Goal: Task Accomplishment & Management: Manage account settings

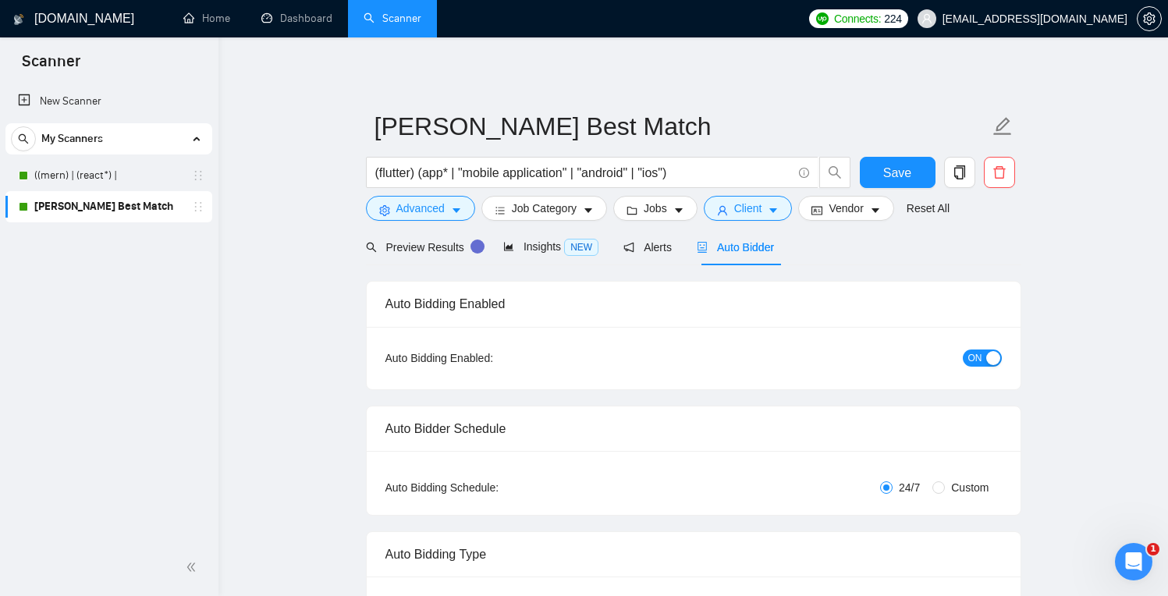
click at [985, 357] on button "ON" at bounding box center [982, 358] width 39 height 17
click at [94, 180] on link "((mern) | (react*) |" at bounding box center [108, 175] width 148 height 31
click at [892, 180] on span "Save" at bounding box center [898, 173] width 28 height 20
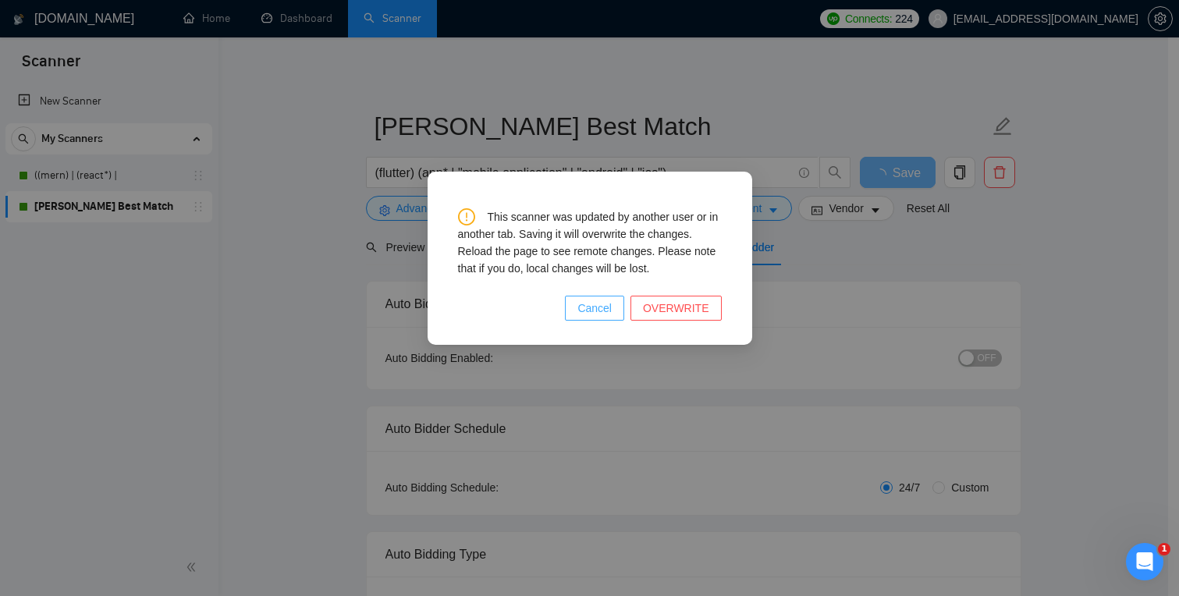
drag, startPoint x: 596, startPoint y: 309, endPoint x: 605, endPoint y: 305, distance: 10.1
click at [596, 309] on span "Cancel" at bounding box center [595, 308] width 34 height 17
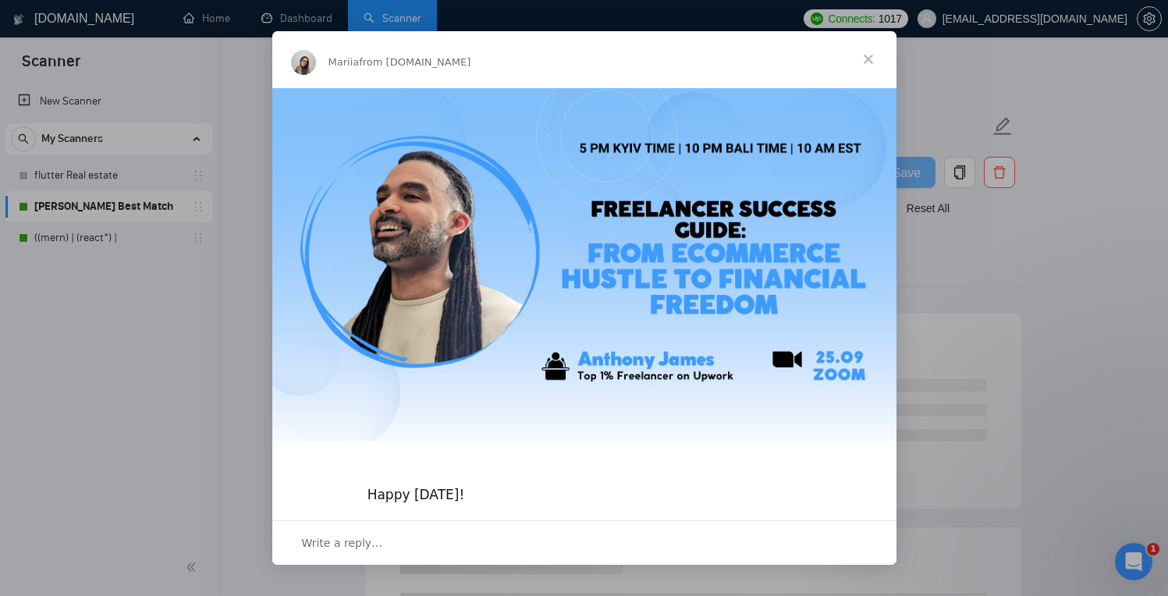
click at [866, 59] on span "Close" at bounding box center [869, 59] width 56 height 56
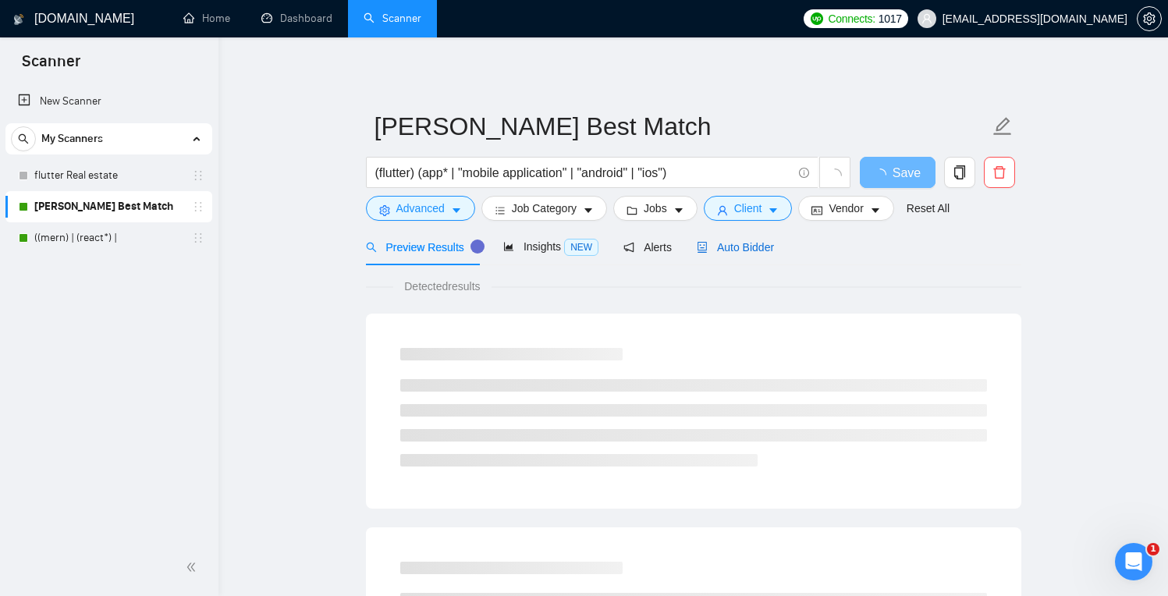
click at [767, 248] on span "Auto Bidder" at bounding box center [735, 247] width 77 height 12
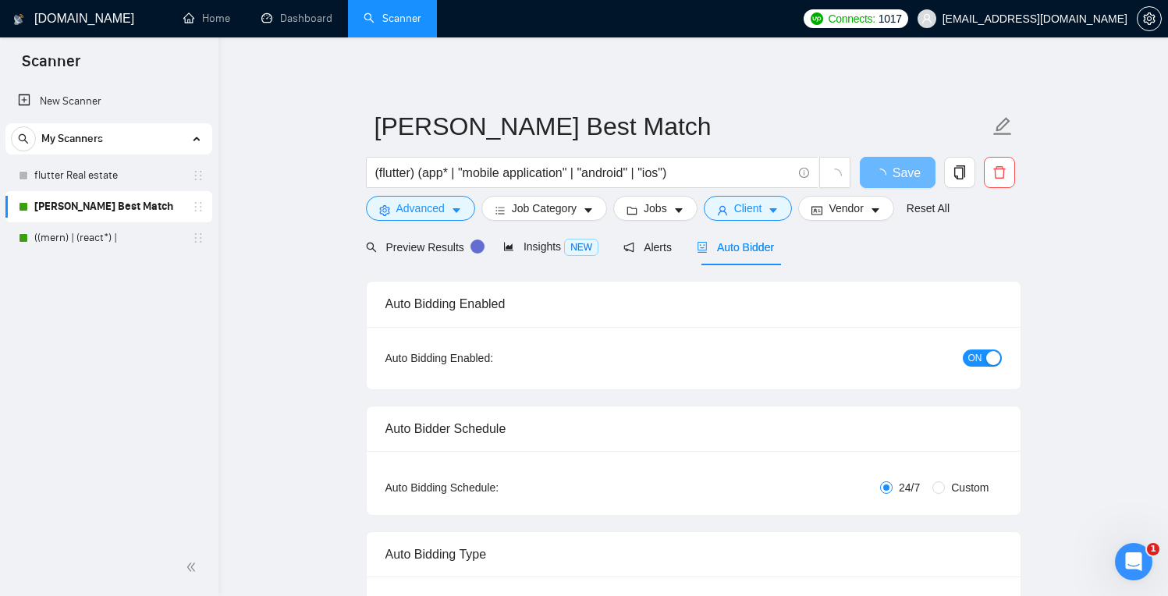
click at [1006, 357] on div "Auto Bidding Enabled: ON" at bounding box center [694, 358] width 654 height 62
click at [969, 353] on span "ON" at bounding box center [976, 358] width 14 height 17
click at [91, 176] on link "flutter Real estate" at bounding box center [108, 175] width 148 height 31
click at [901, 177] on span "Save" at bounding box center [898, 173] width 28 height 20
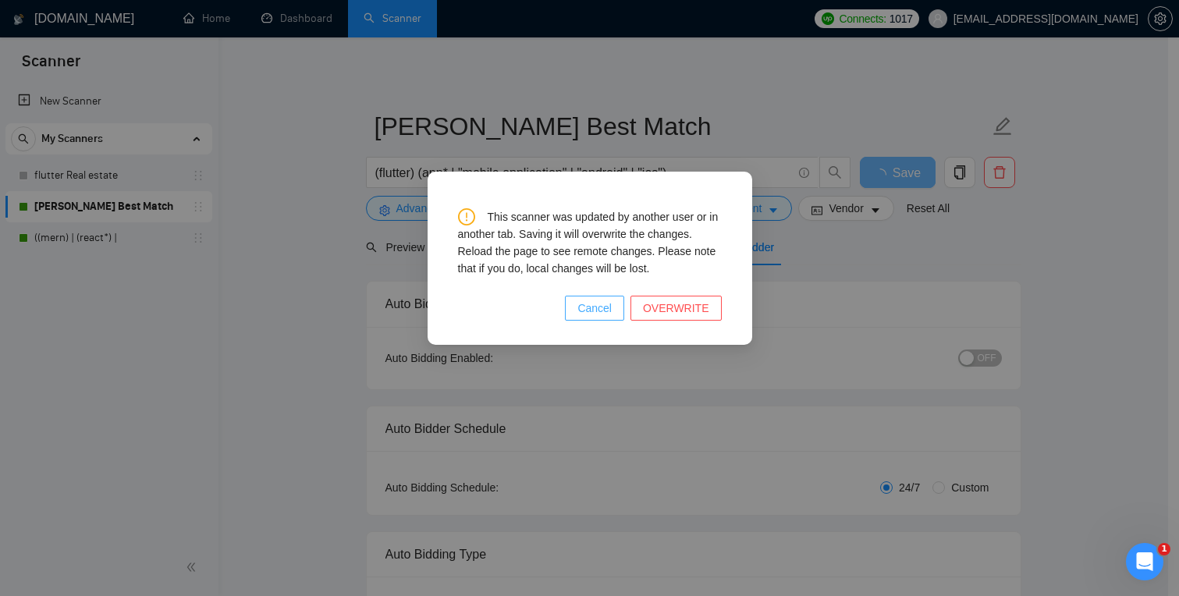
click at [600, 308] on span "Cancel" at bounding box center [595, 308] width 34 height 17
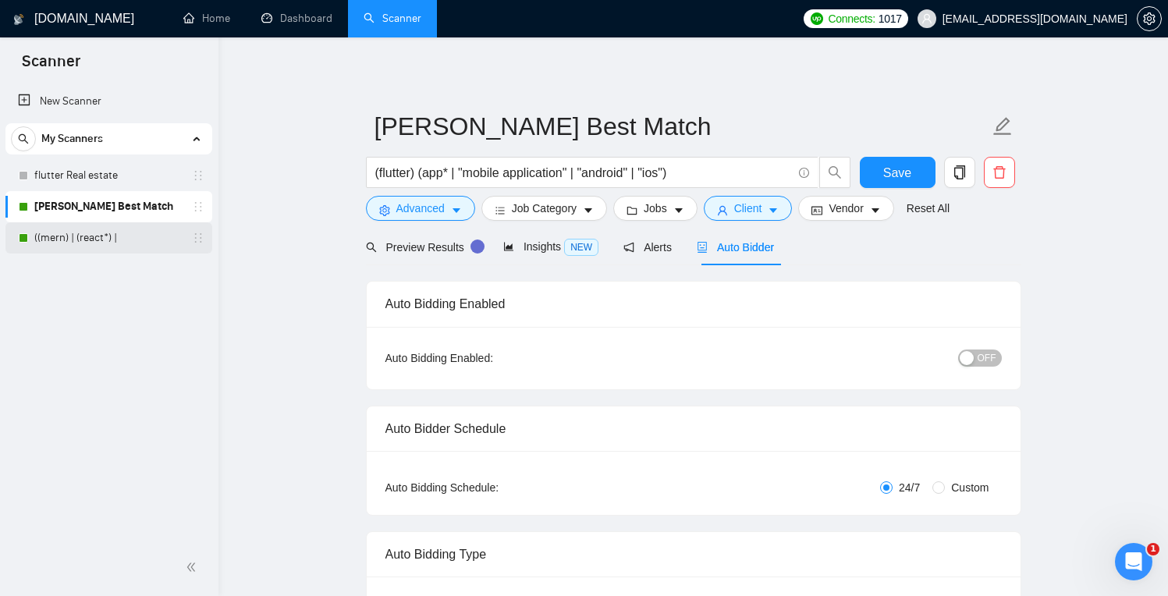
click at [100, 245] on link "((mern) | (react*) |" at bounding box center [108, 237] width 148 height 31
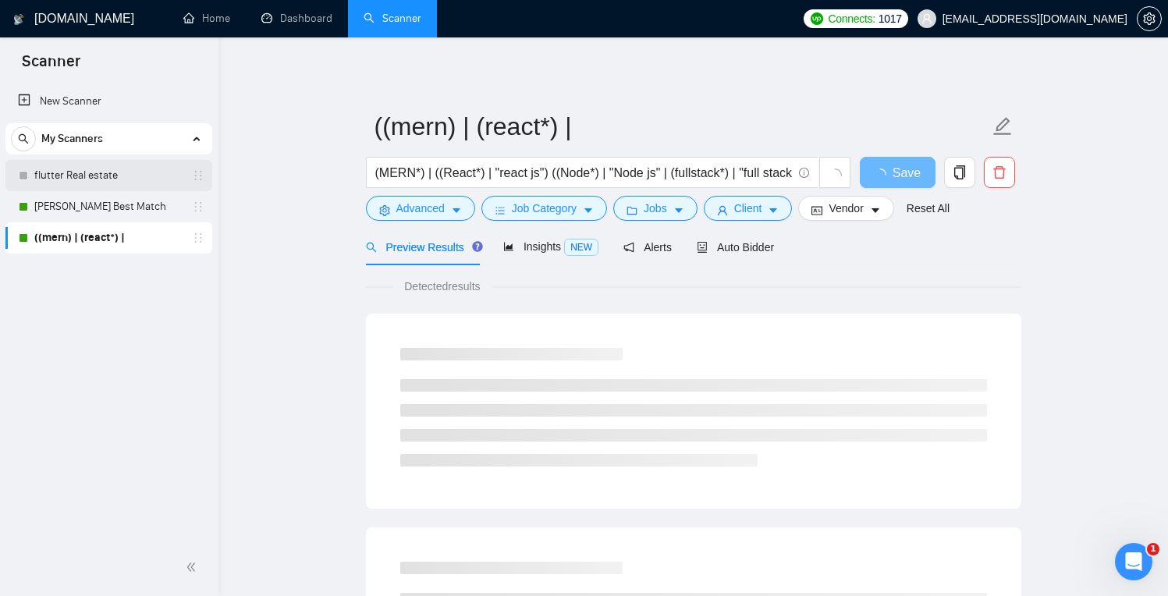
click at [102, 178] on link "flutter Real estate" at bounding box center [108, 175] width 148 height 31
